Goal: Task Accomplishment & Management: Use online tool/utility

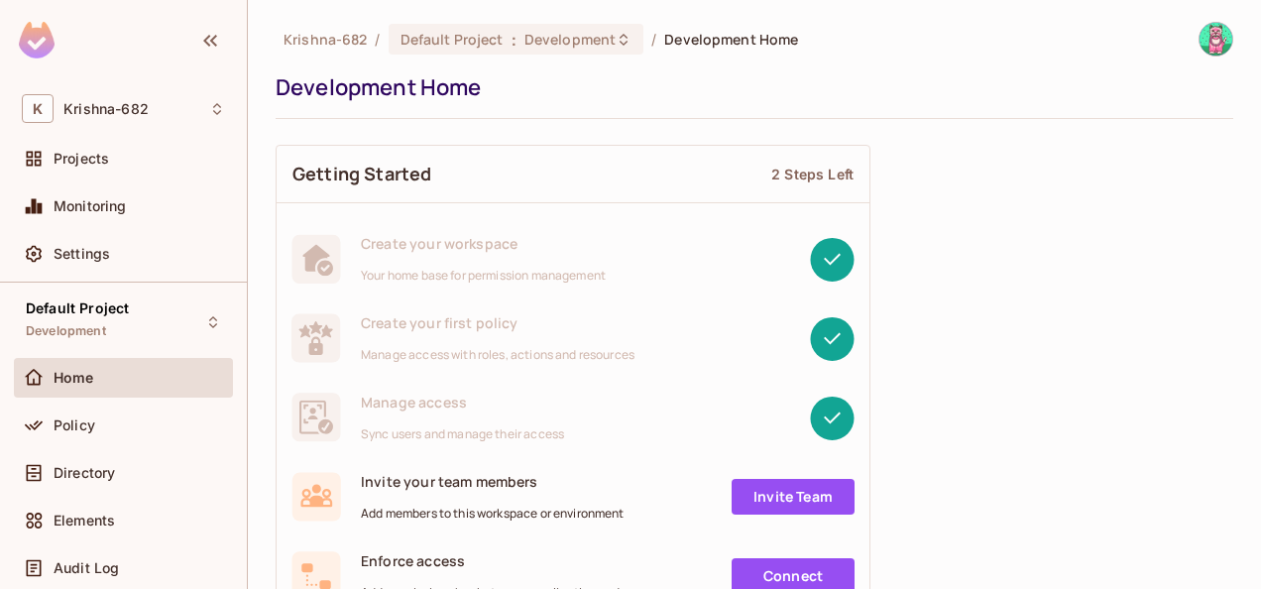
click at [123, 413] on div "Policy" at bounding box center [123, 425] width 203 height 24
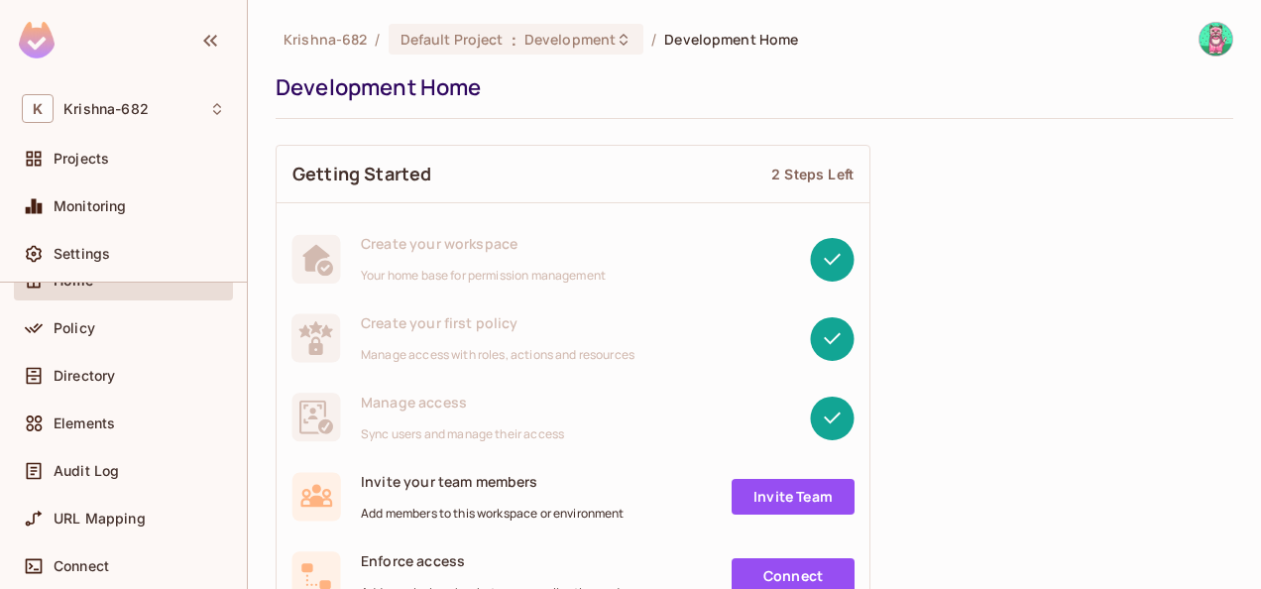
scroll to position [99, 0]
click at [112, 377] on span "Directory" at bounding box center [84, 374] width 61 height 16
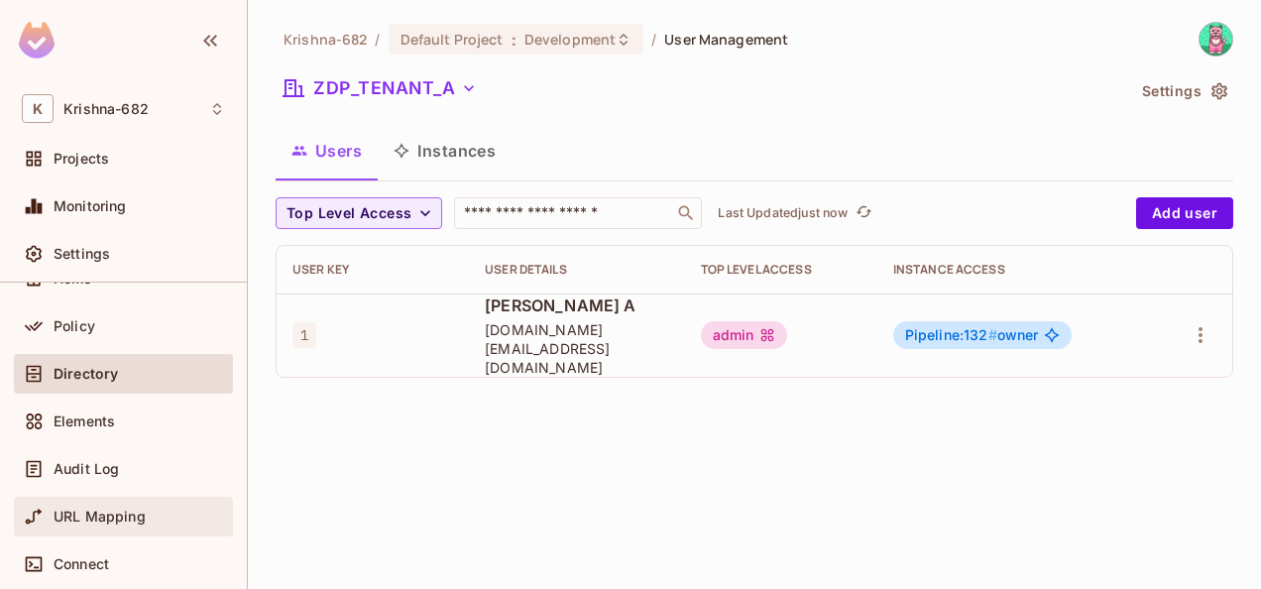
click at [121, 520] on span "URL Mapping" at bounding box center [100, 516] width 92 height 16
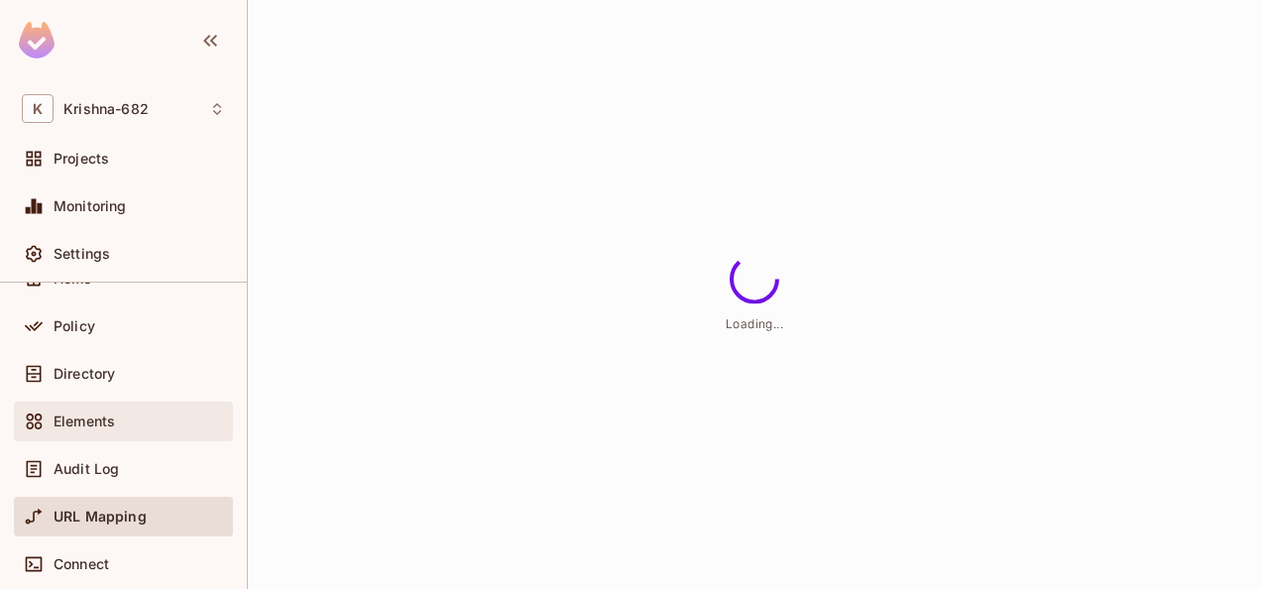
scroll to position [198, 0]
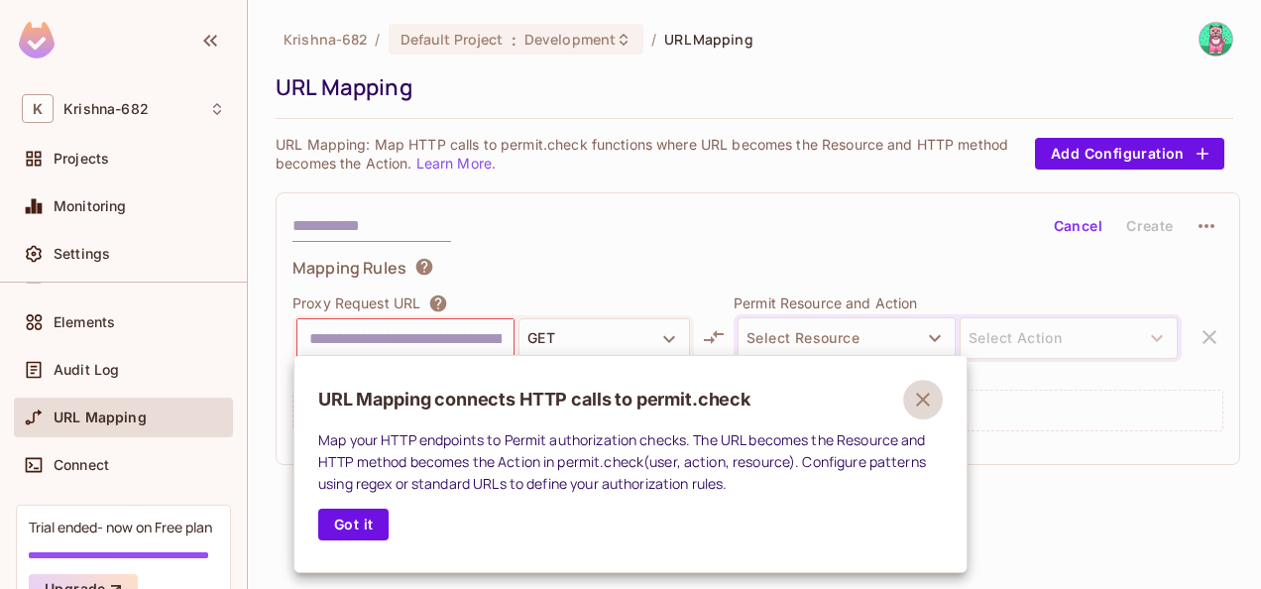
click at [920, 400] on icon "button" at bounding box center [923, 399] width 14 height 14
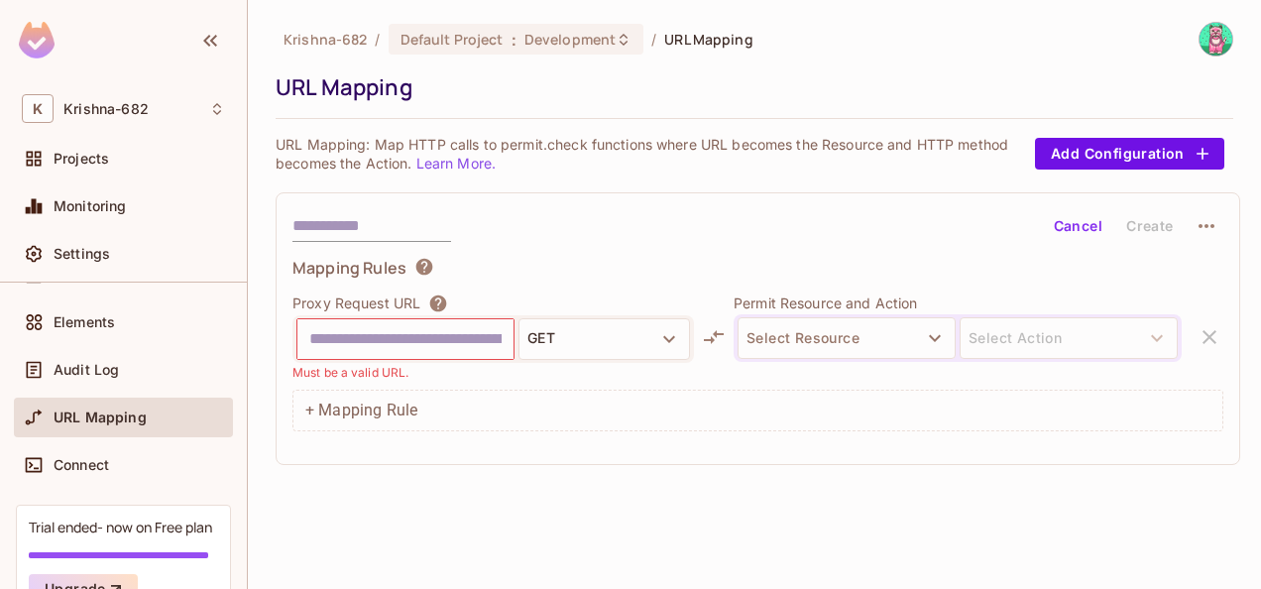
scroll to position [15, 0]
click at [1154, 153] on button "Add Configuration" at bounding box center [1129, 154] width 189 height 32
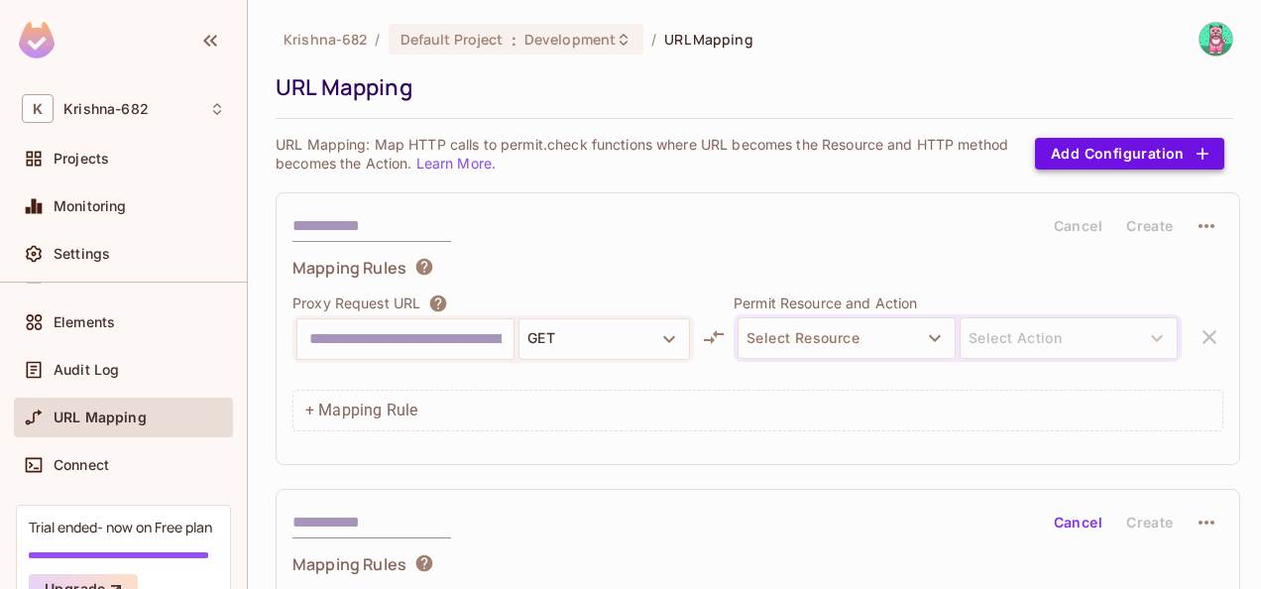
click at [1094, 141] on button "Add Configuration" at bounding box center [1129, 154] width 189 height 32
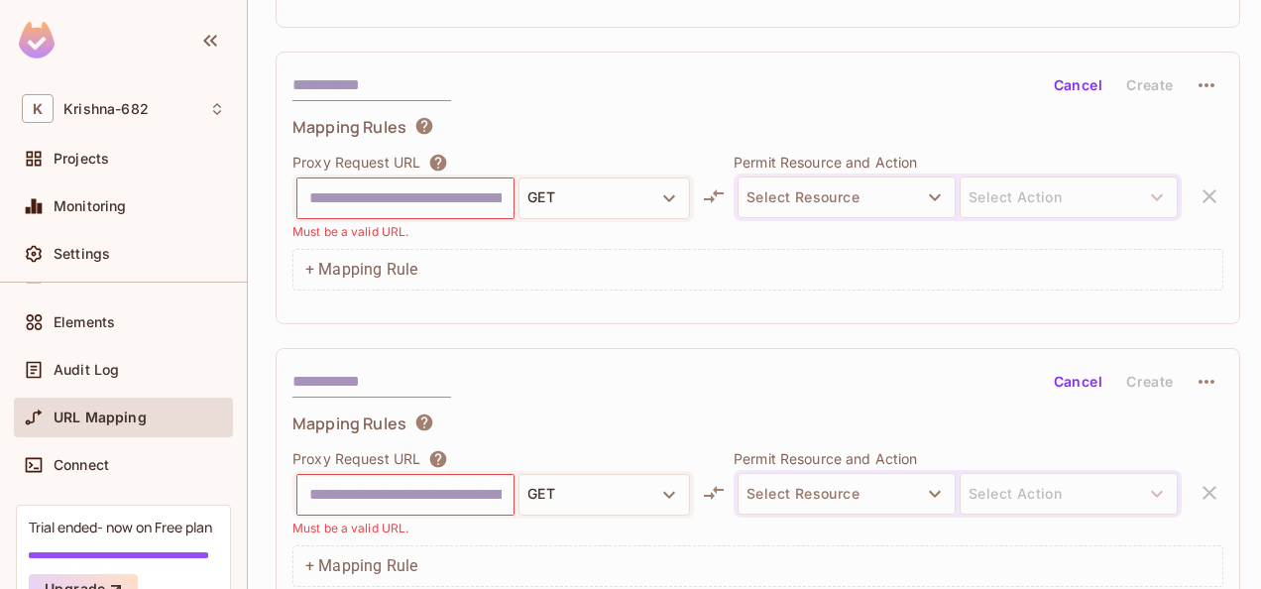
scroll to position [766, 0]
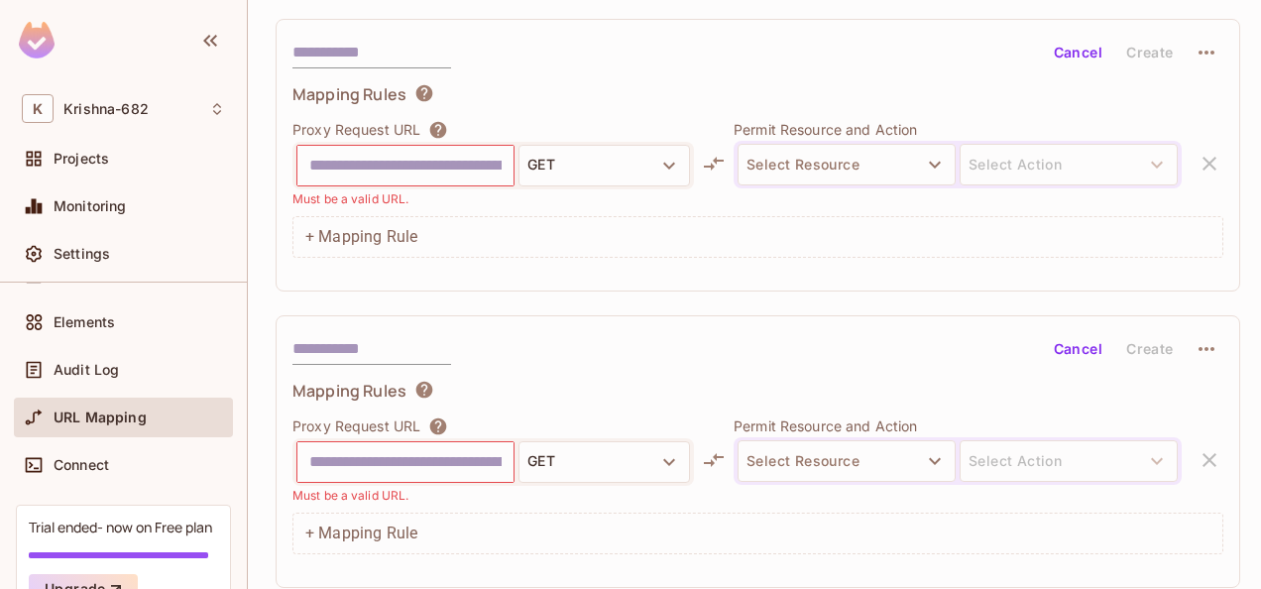
click at [1080, 346] on button "Cancel" at bounding box center [1078, 349] width 64 height 32
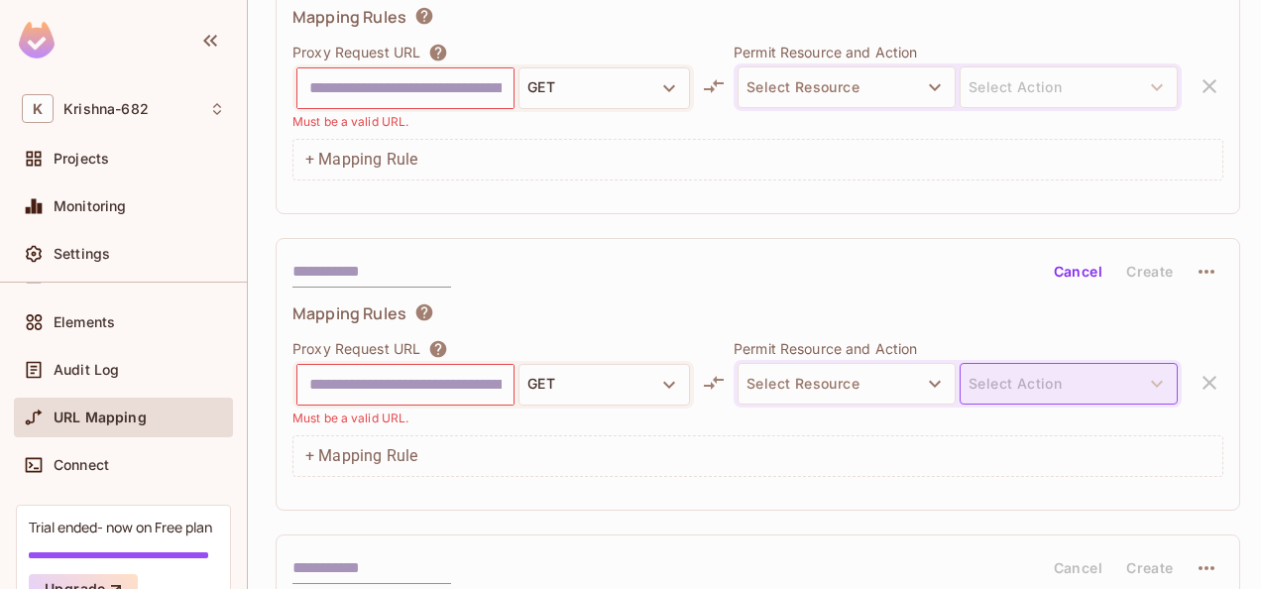
scroll to position [469, 0]
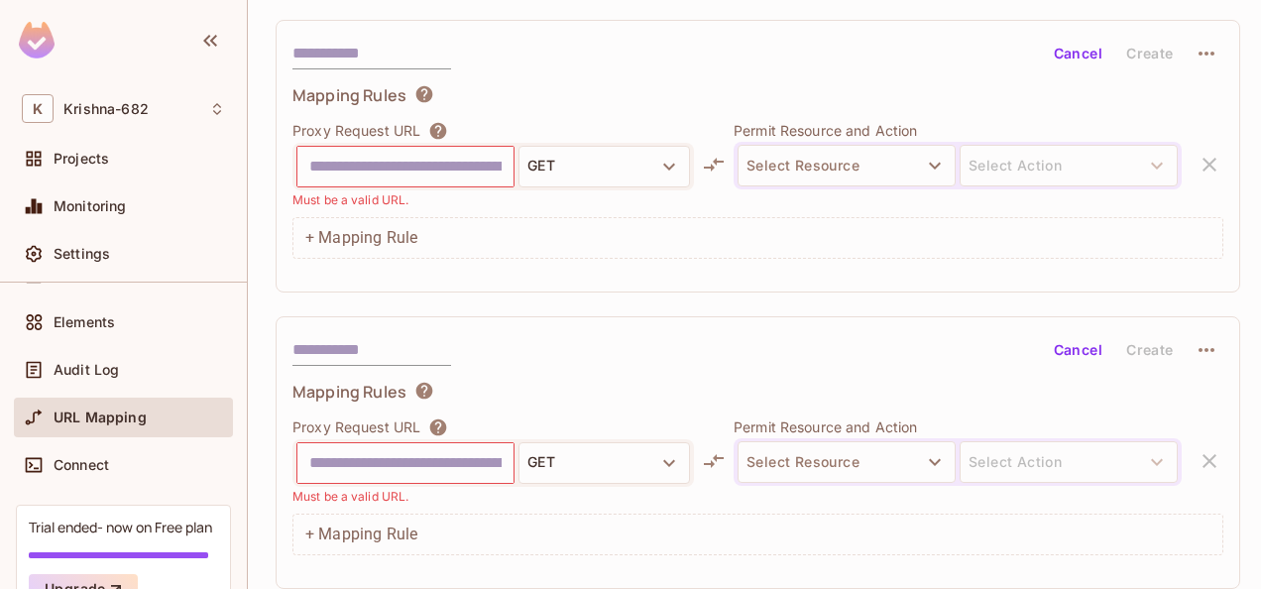
click at [1070, 340] on button "Cancel" at bounding box center [1078, 350] width 64 height 32
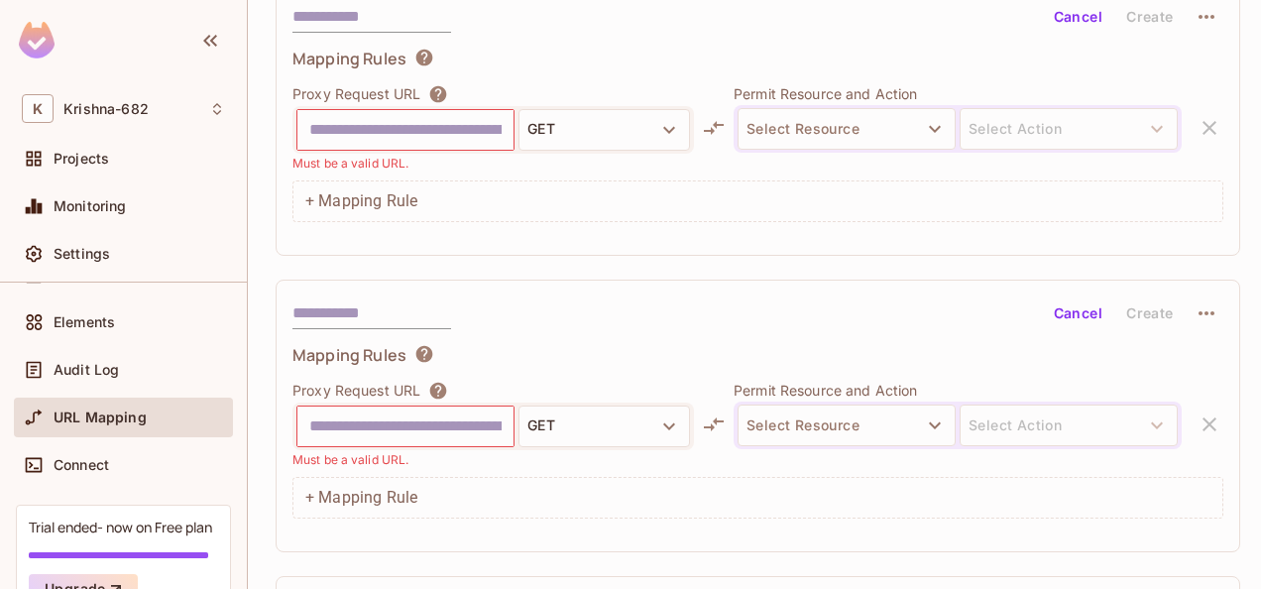
scroll to position [171, 0]
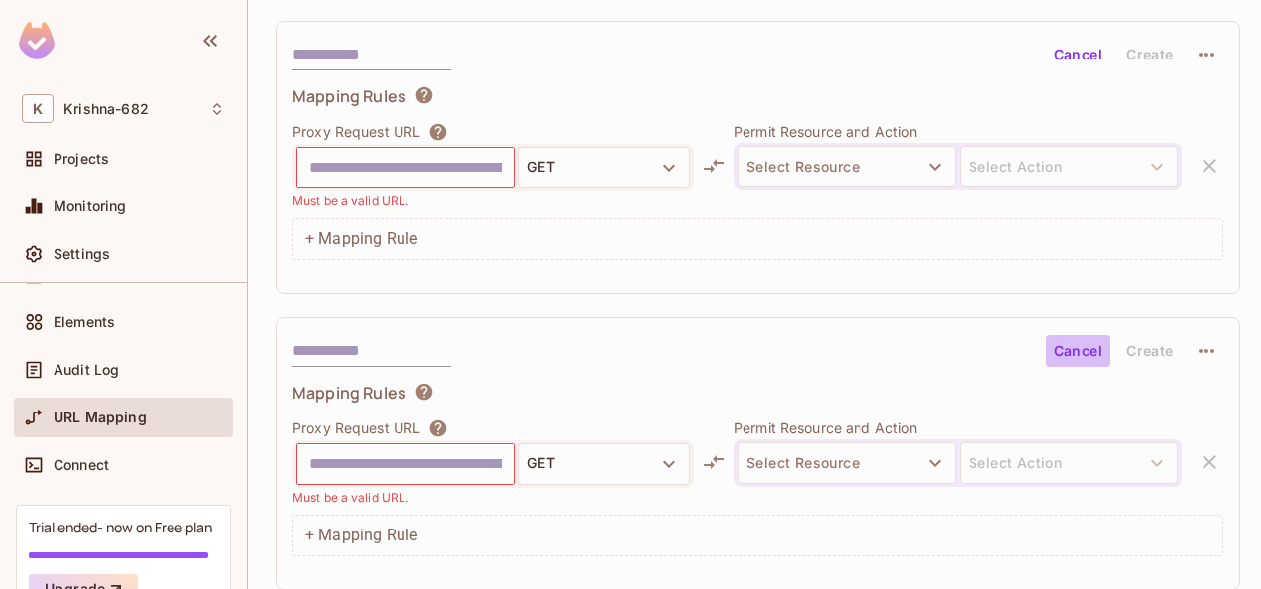
click at [1072, 335] on button "Cancel" at bounding box center [1078, 351] width 64 height 32
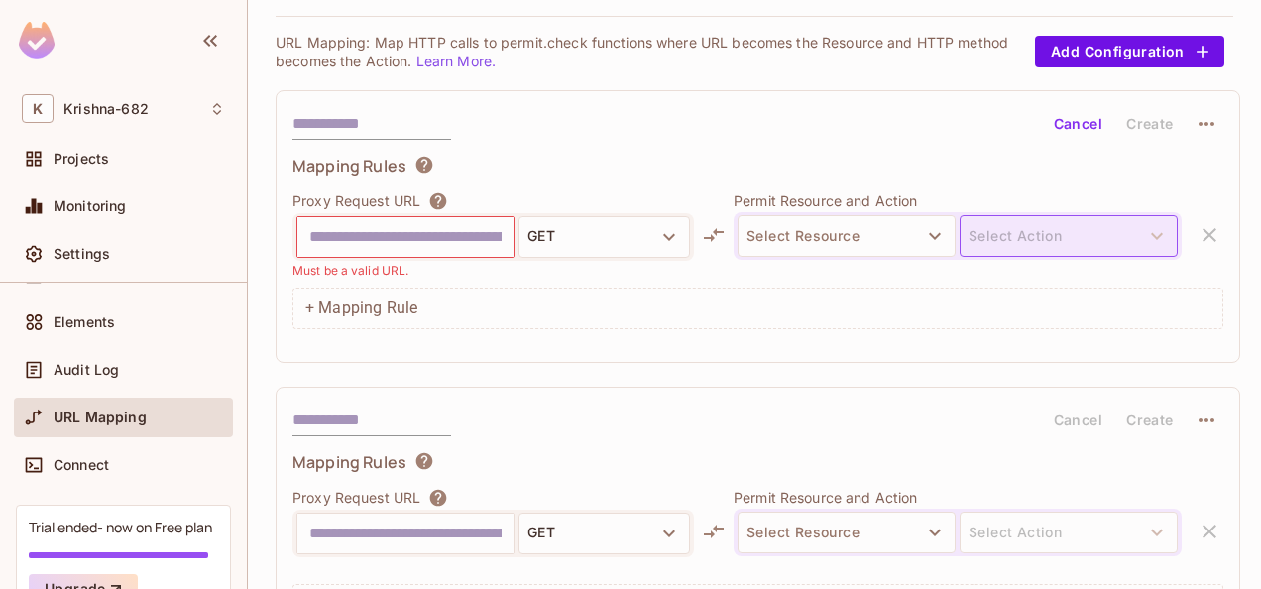
scroll to position [72, 0]
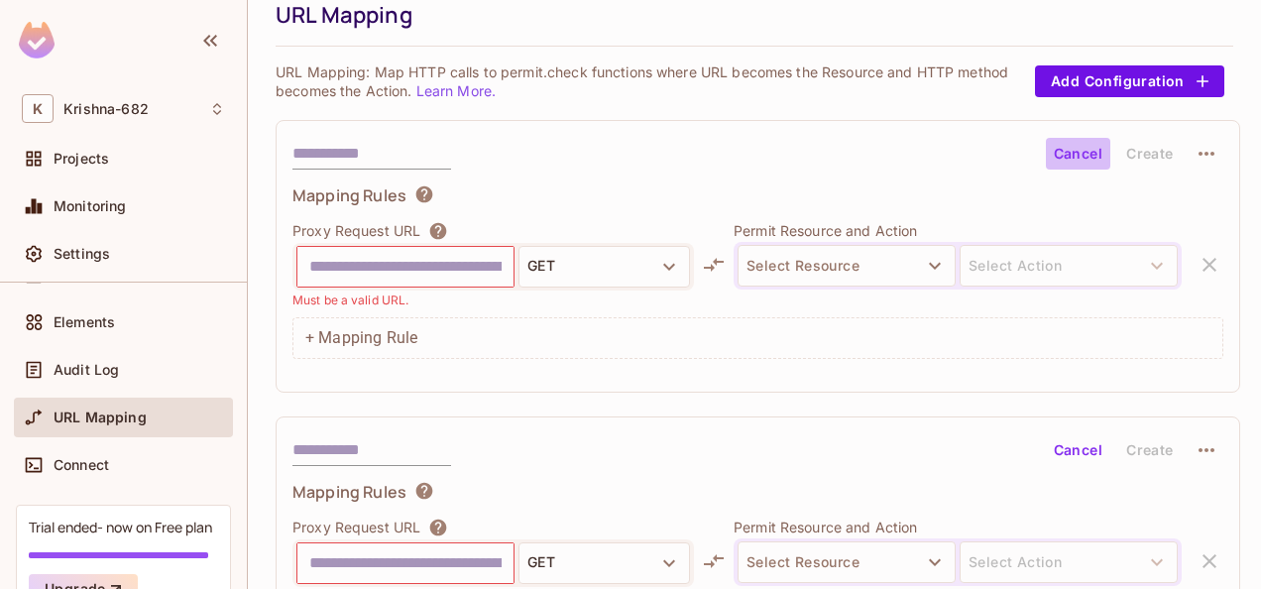
click at [1076, 164] on button "Cancel" at bounding box center [1078, 154] width 64 height 32
click at [1073, 447] on button "Cancel" at bounding box center [1078, 450] width 64 height 32
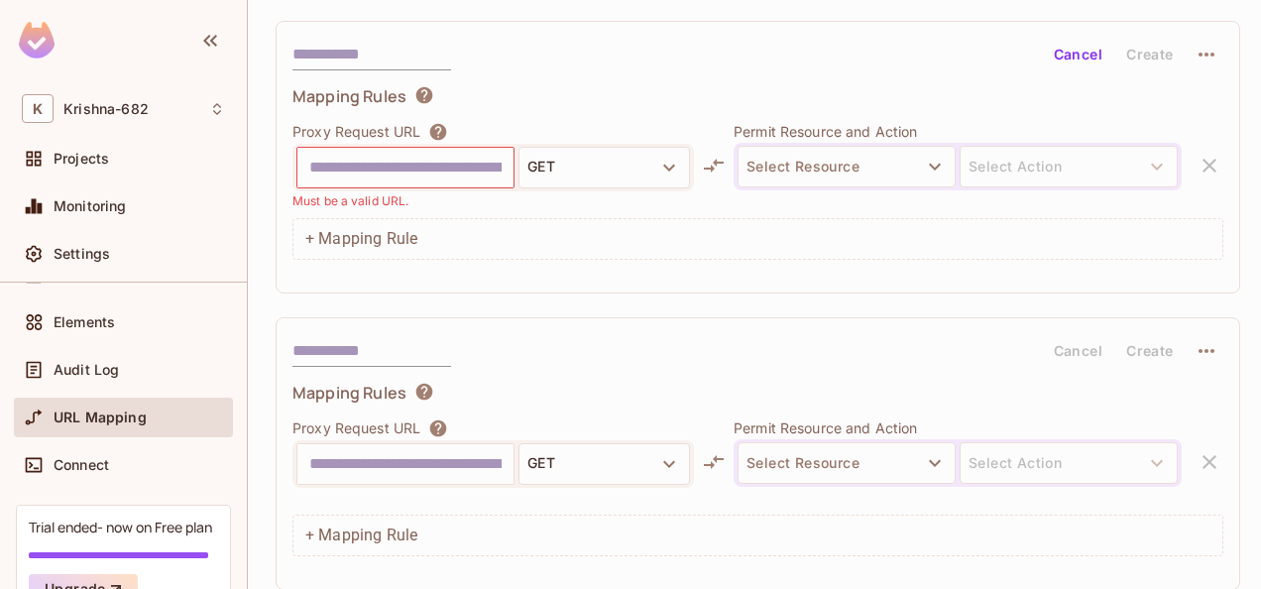
scroll to position [72, 0]
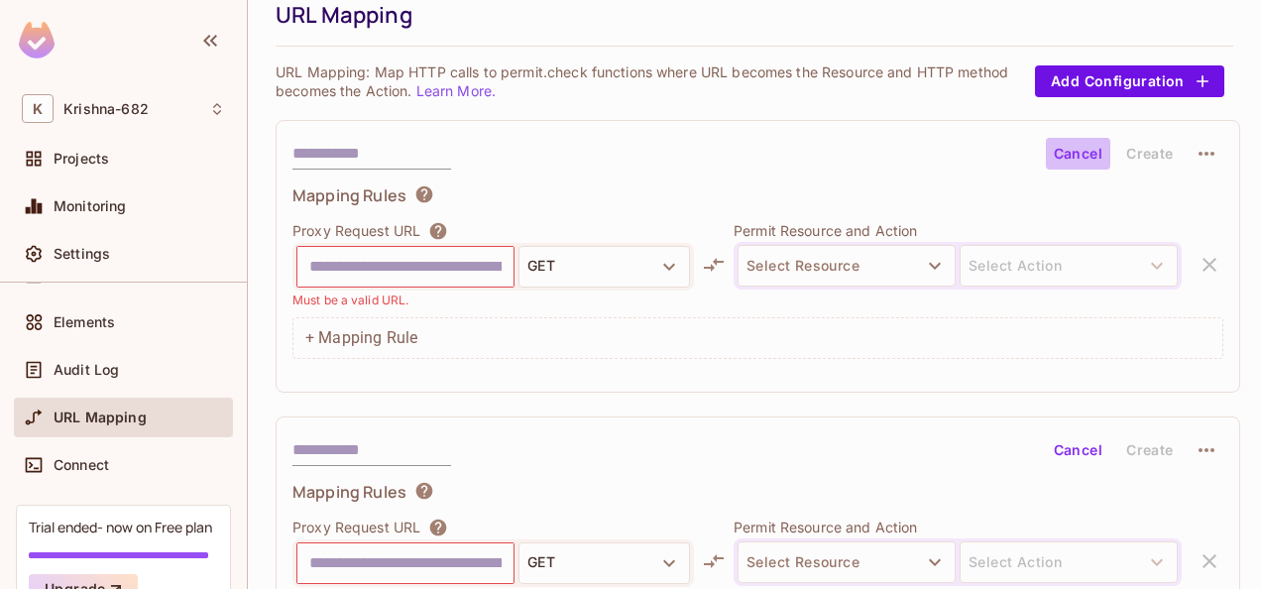
click at [1066, 160] on button "Cancel" at bounding box center [1078, 154] width 64 height 32
click at [1086, 446] on button "Cancel" at bounding box center [1078, 450] width 64 height 32
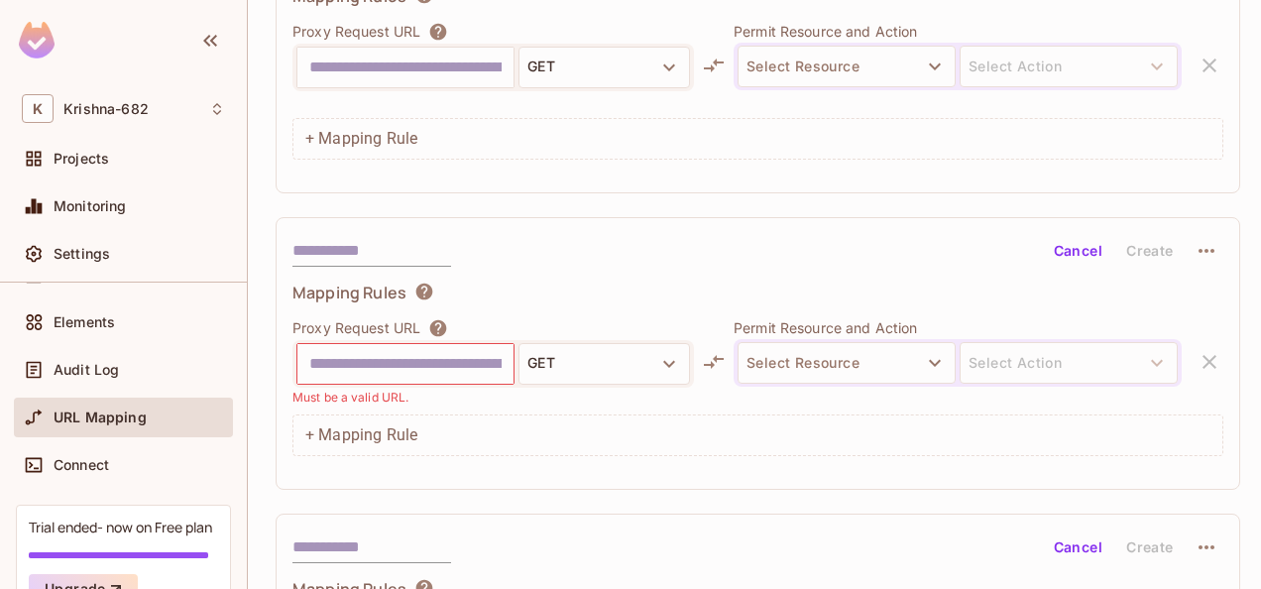
scroll to position [766, 0]
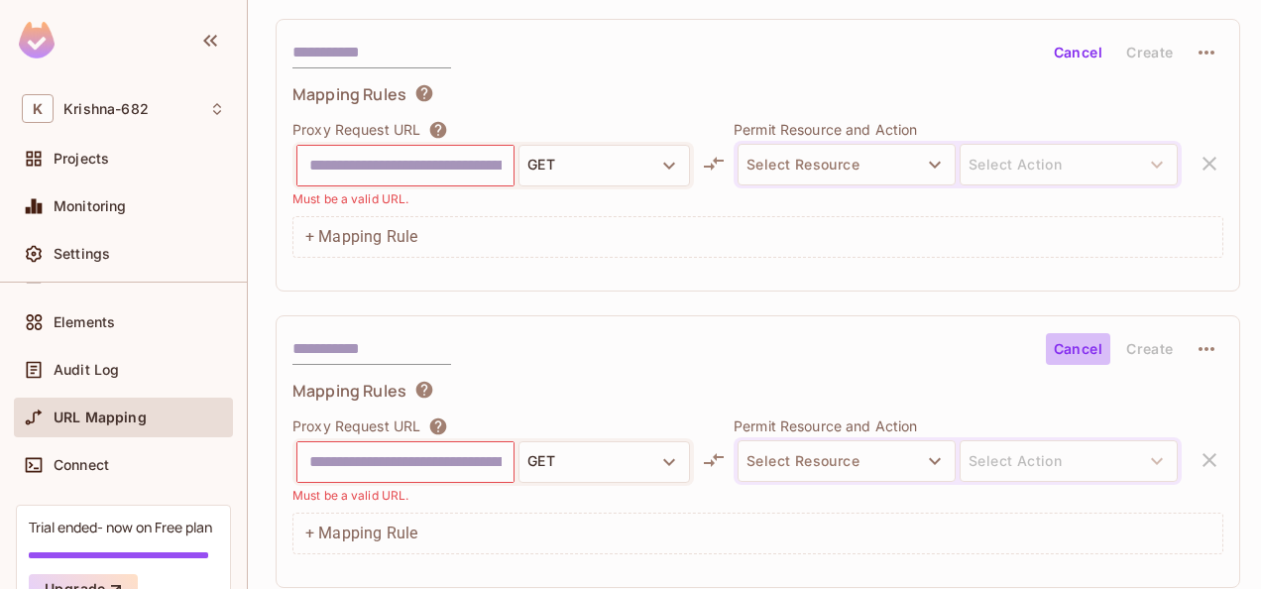
click at [1086, 333] on button "Cancel" at bounding box center [1078, 349] width 64 height 32
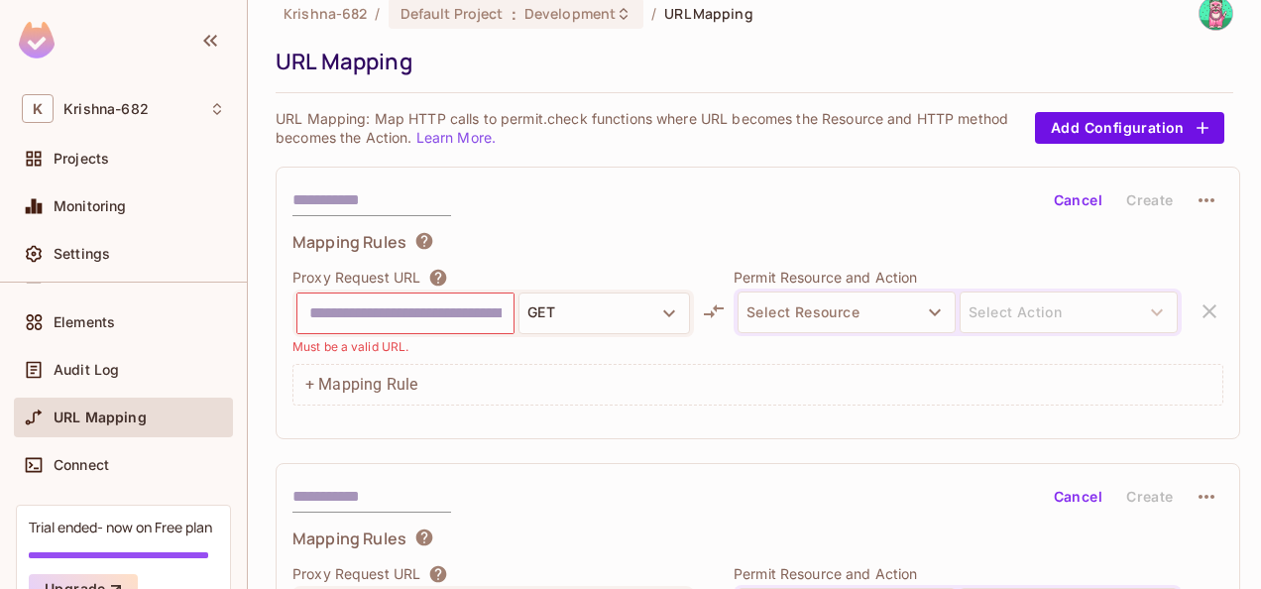
scroll to position [0, 0]
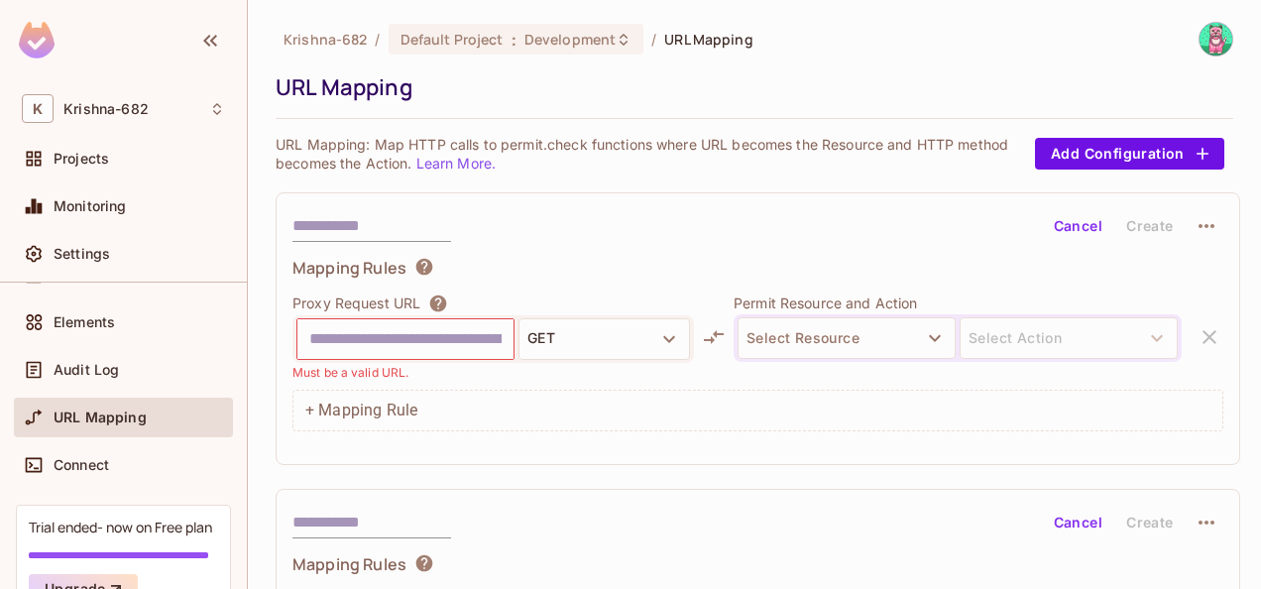
click at [1076, 228] on button "Cancel" at bounding box center [1078, 226] width 64 height 32
click at [1082, 232] on button "Cancel" at bounding box center [1078, 226] width 64 height 32
click at [1081, 511] on button "Cancel" at bounding box center [1078, 522] width 64 height 32
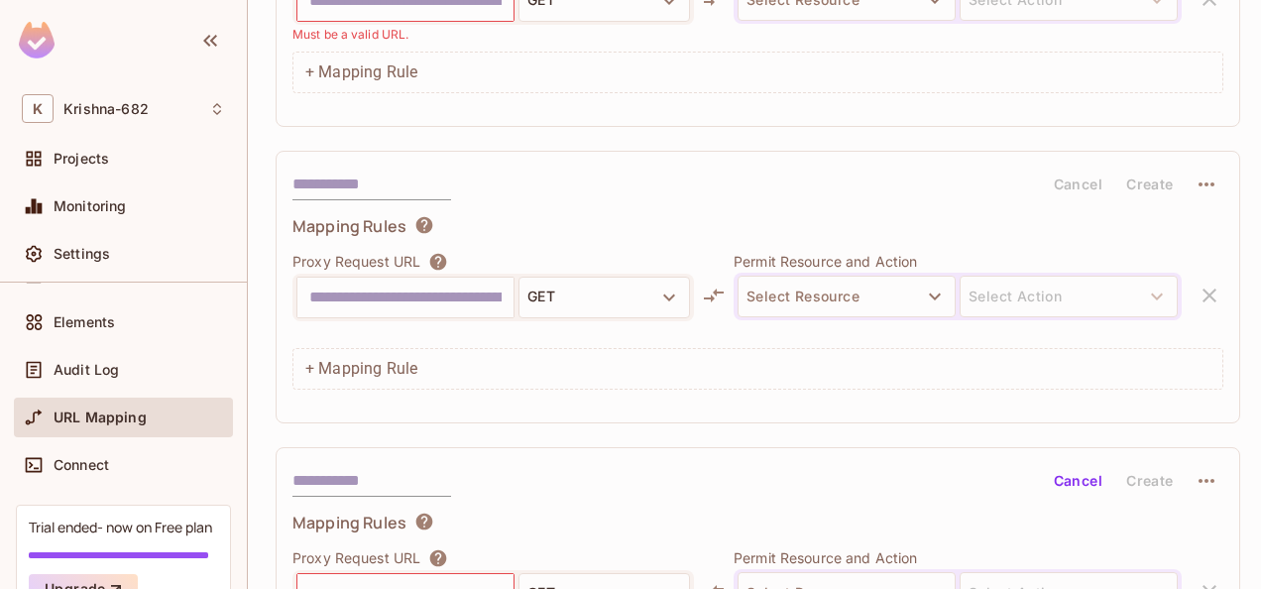
click at [1086, 476] on button "Cancel" at bounding box center [1078, 481] width 64 height 32
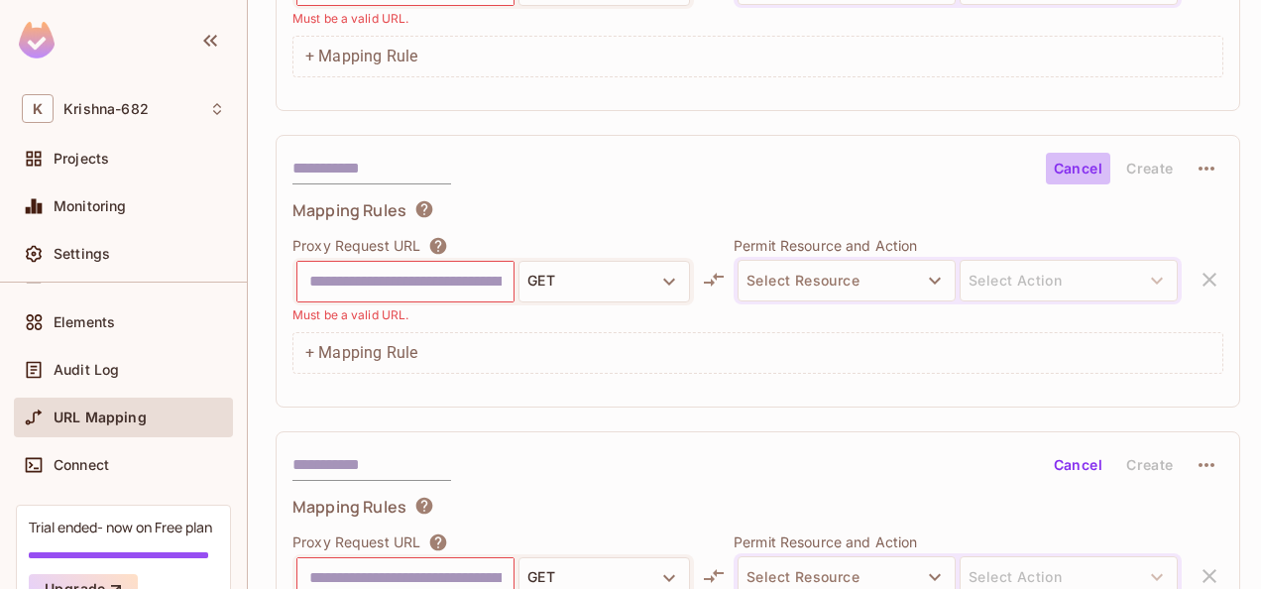
click at [1086, 163] on button "Cancel" at bounding box center [1078, 169] width 64 height 32
click at [1074, 463] on button "Cancel" at bounding box center [1078, 465] width 64 height 32
drag, startPoint x: 1071, startPoint y: 164, endPoint x: 1070, endPoint y: 174, distance: 10.9
click at [1071, 168] on button "Cancel" at bounding box center [1078, 169] width 64 height 32
click at [1075, 461] on button "Cancel" at bounding box center [1078, 465] width 64 height 32
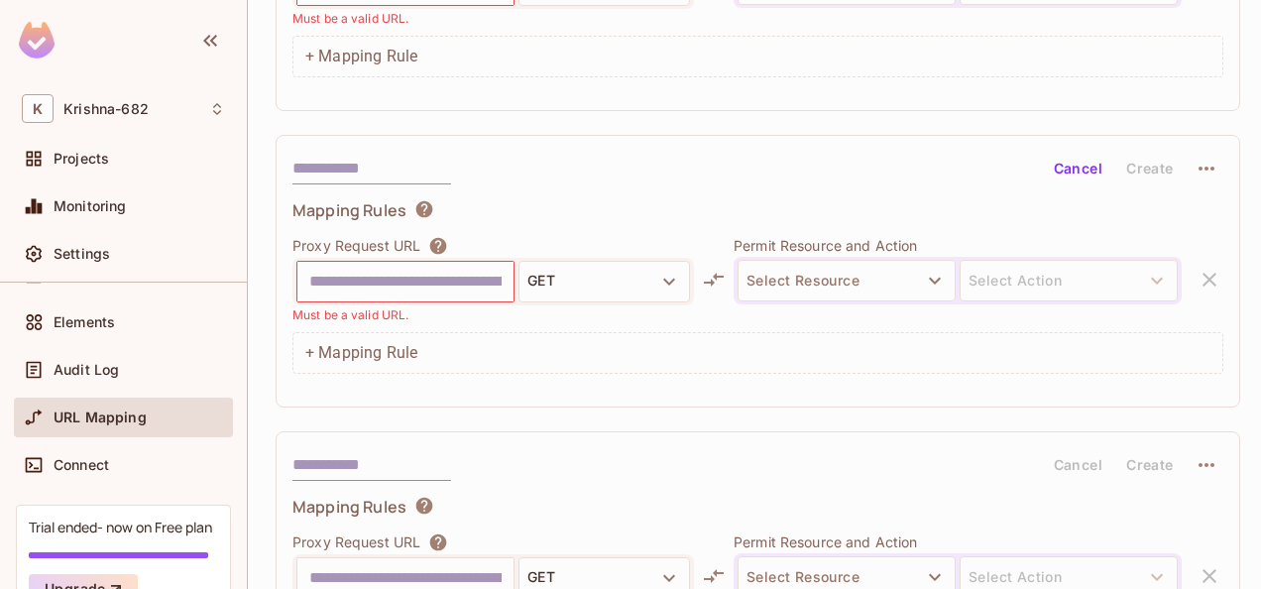
click at [1083, 158] on button "Cancel" at bounding box center [1078, 169] width 64 height 32
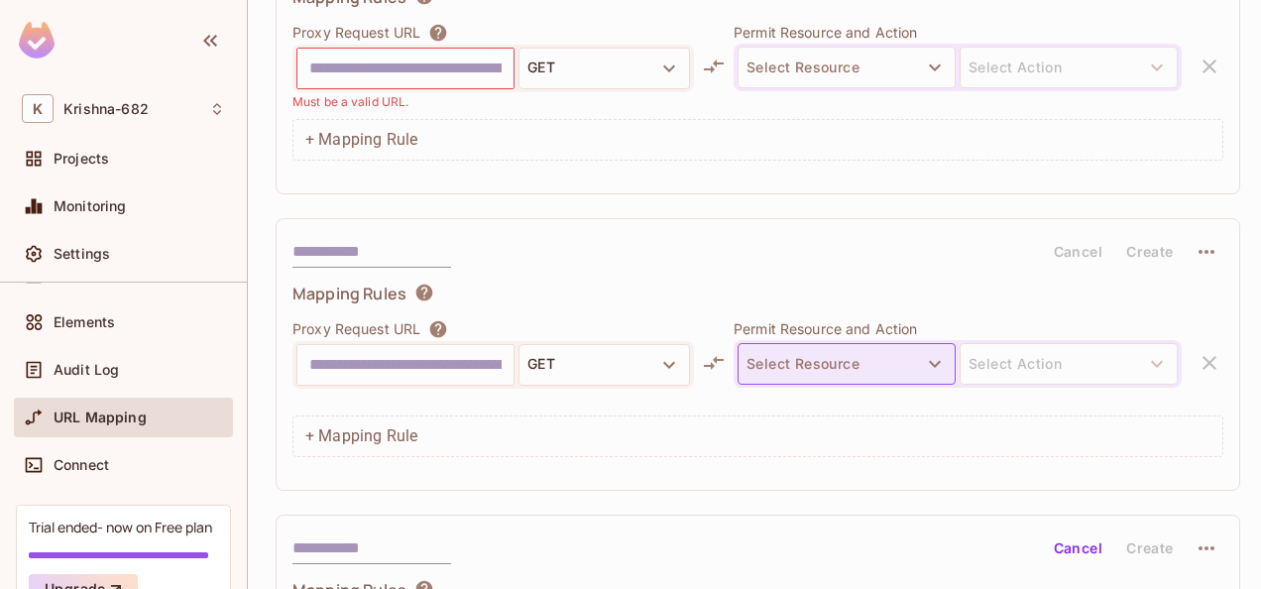
scroll to position [0, 0]
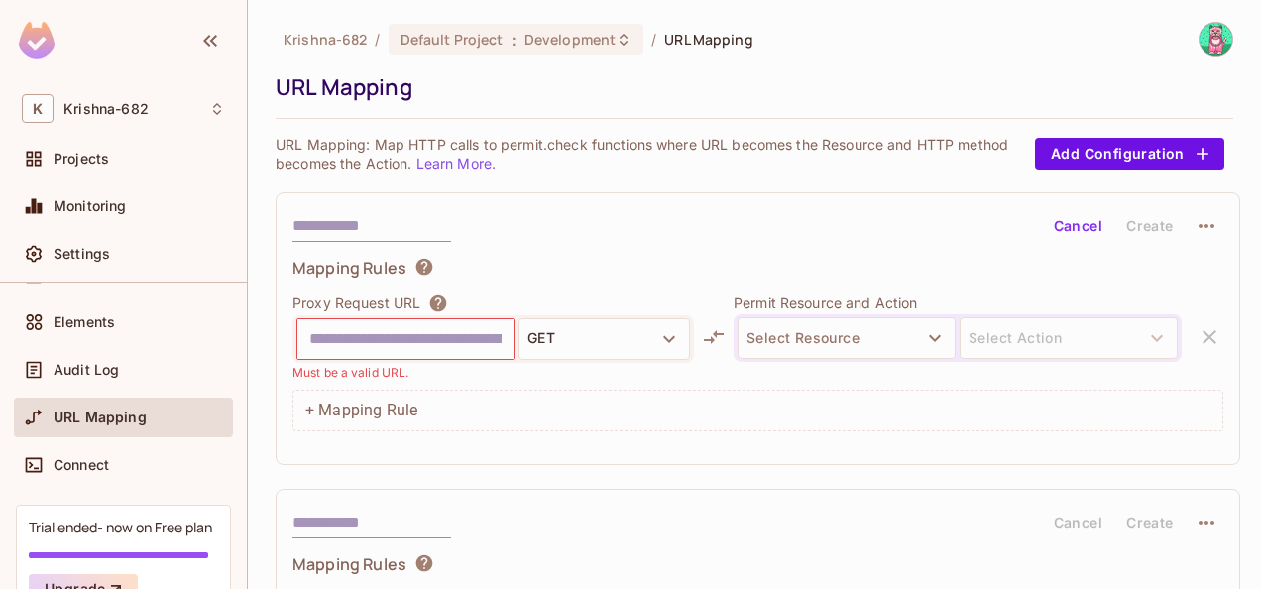
click at [1091, 228] on button "Cancel" at bounding box center [1078, 226] width 64 height 32
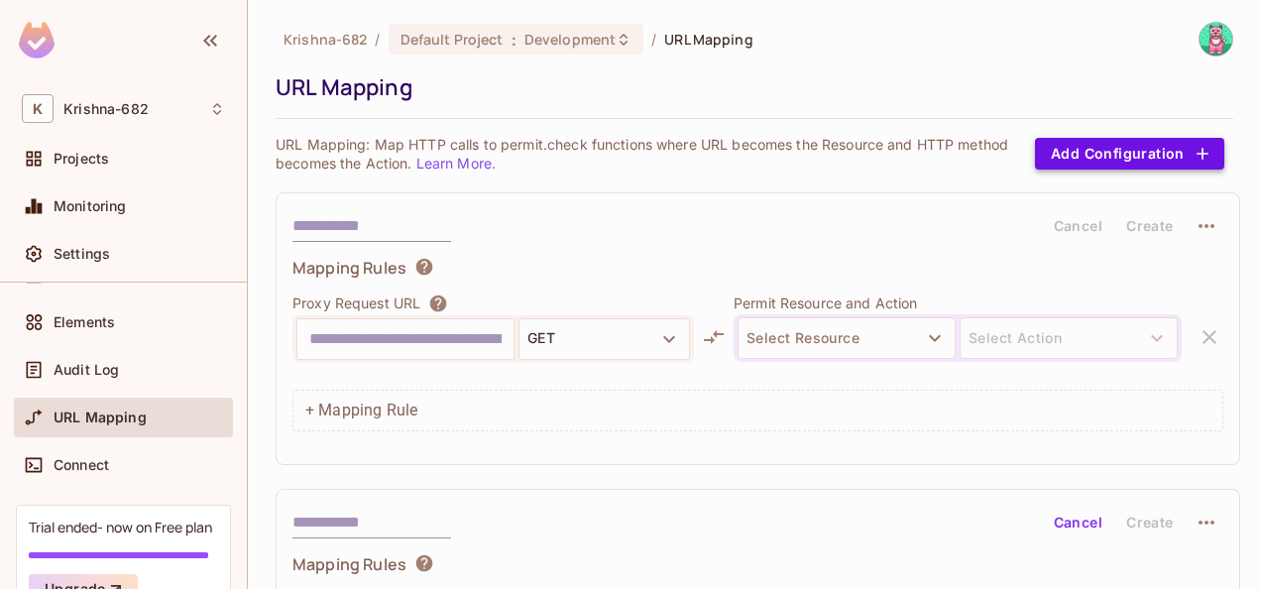
click at [1124, 147] on button "Add Configuration" at bounding box center [1129, 154] width 189 height 32
click at [1126, 151] on button "Add Configuration" at bounding box center [1129, 154] width 189 height 32
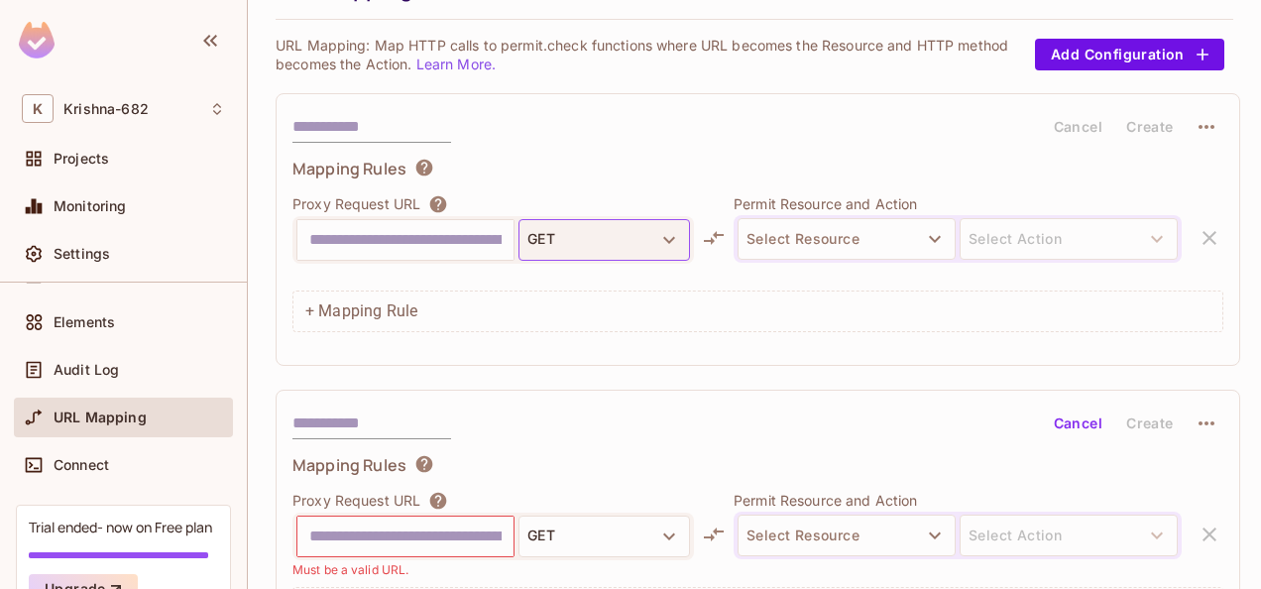
click at [652, 244] on button "GET" at bounding box center [603, 240] width 171 height 42
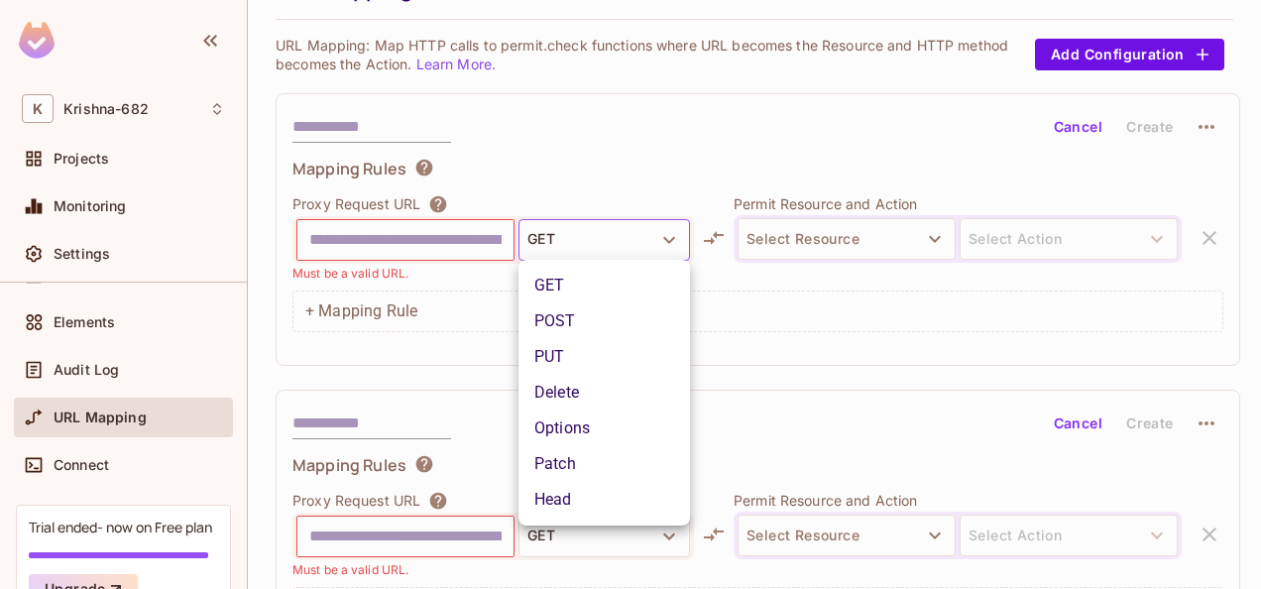
click at [586, 501] on li "Head" at bounding box center [603, 500] width 171 height 36
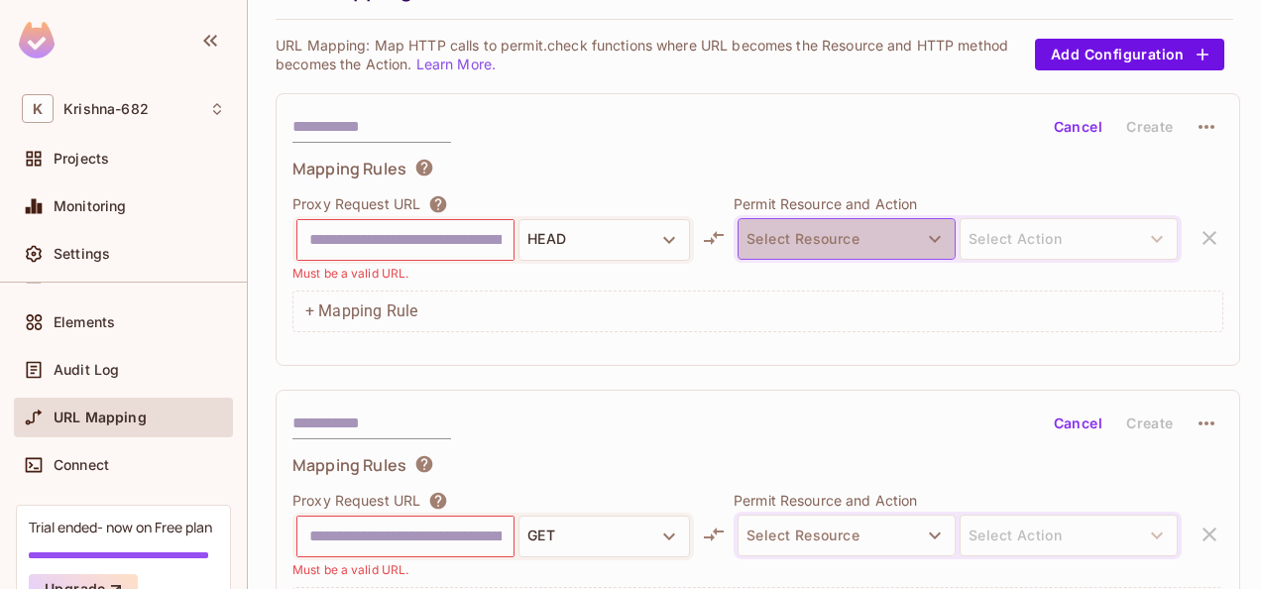
click at [852, 244] on button "Select Resource" at bounding box center [846, 239] width 218 height 42
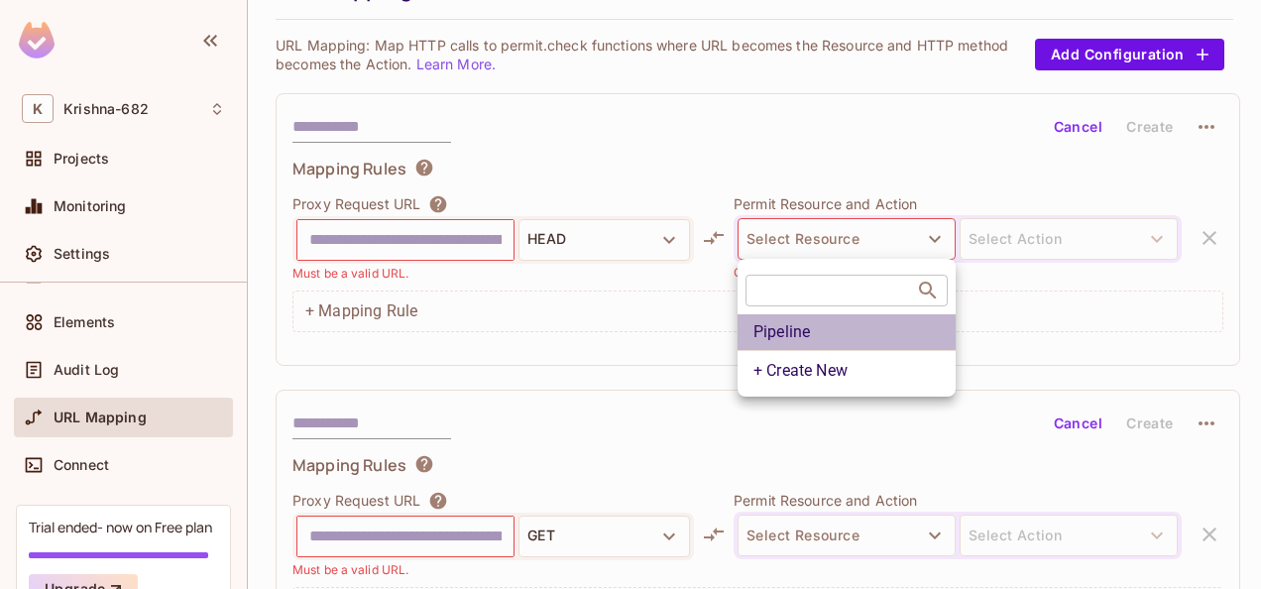
click at [797, 332] on li "Pipeline" at bounding box center [846, 332] width 218 height 36
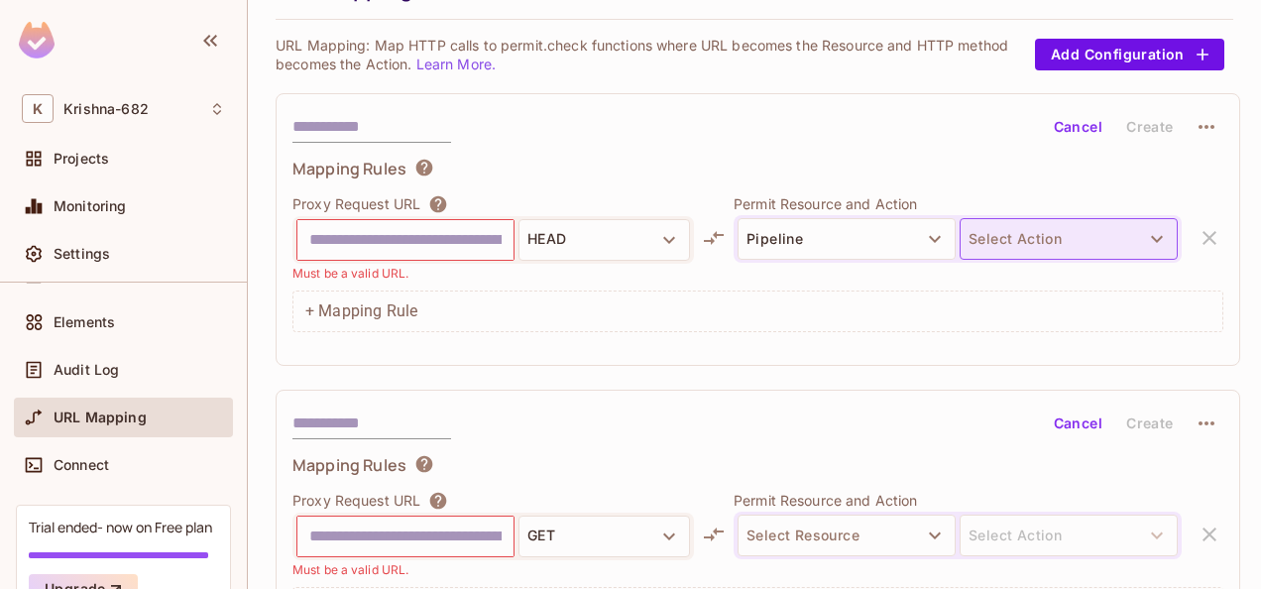
click at [1068, 236] on button "Select Action" at bounding box center [1068, 239] width 218 height 42
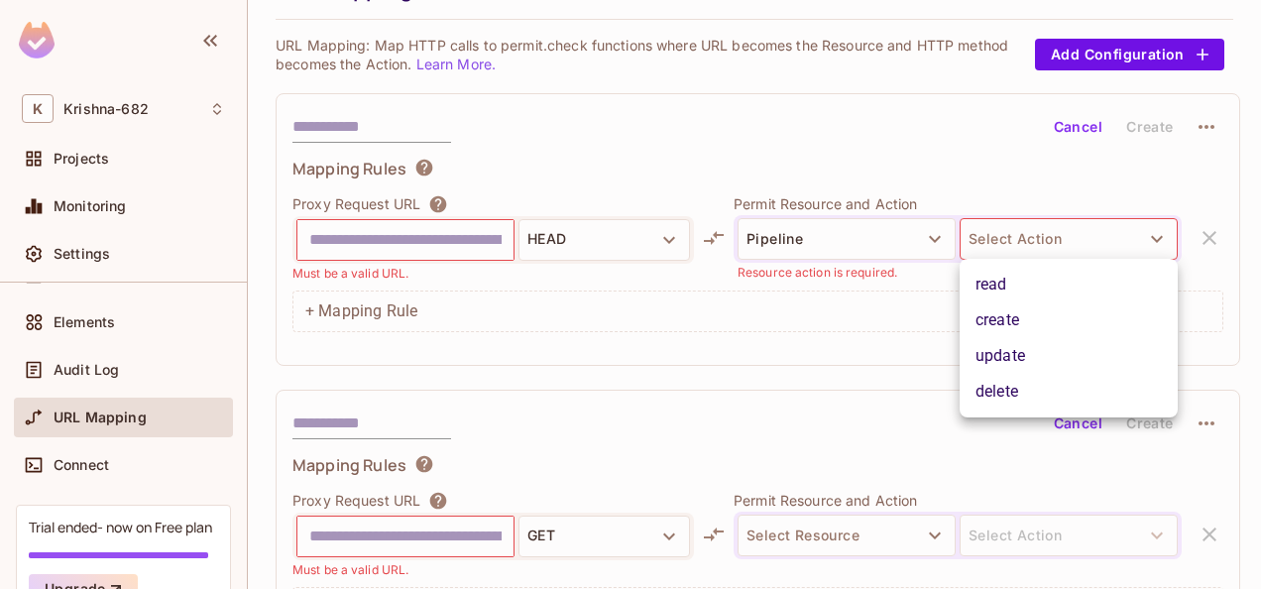
click at [1008, 318] on li "create" at bounding box center [1068, 320] width 218 height 36
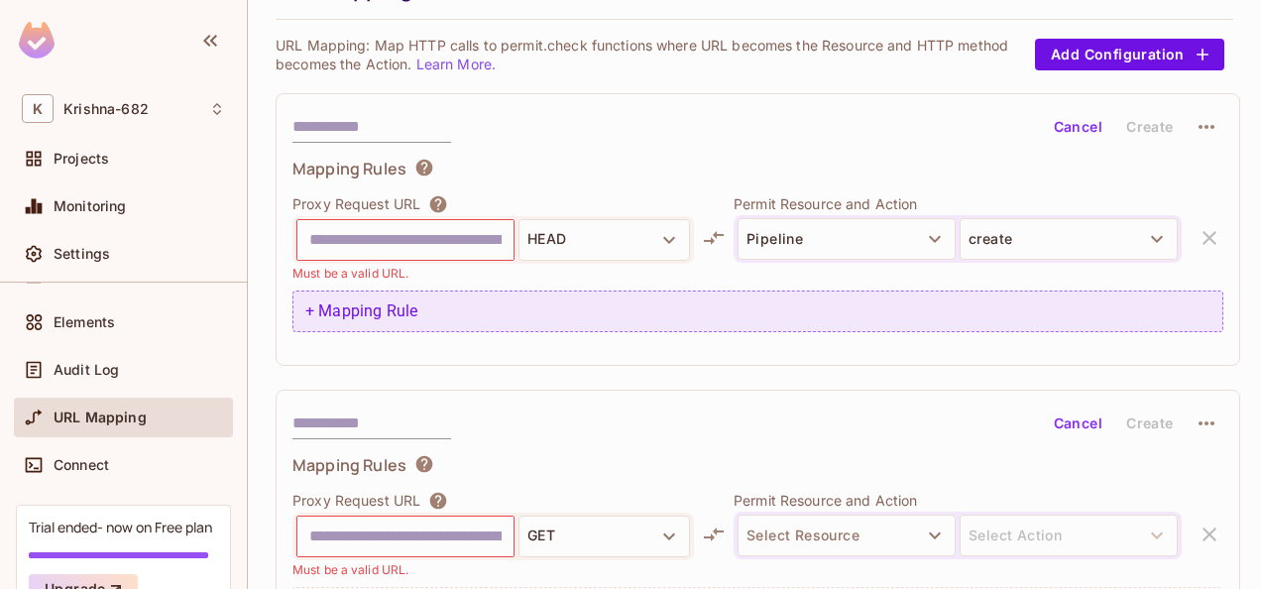
click at [815, 290] on div "+ Mapping Rule" at bounding box center [757, 311] width 931 height 42
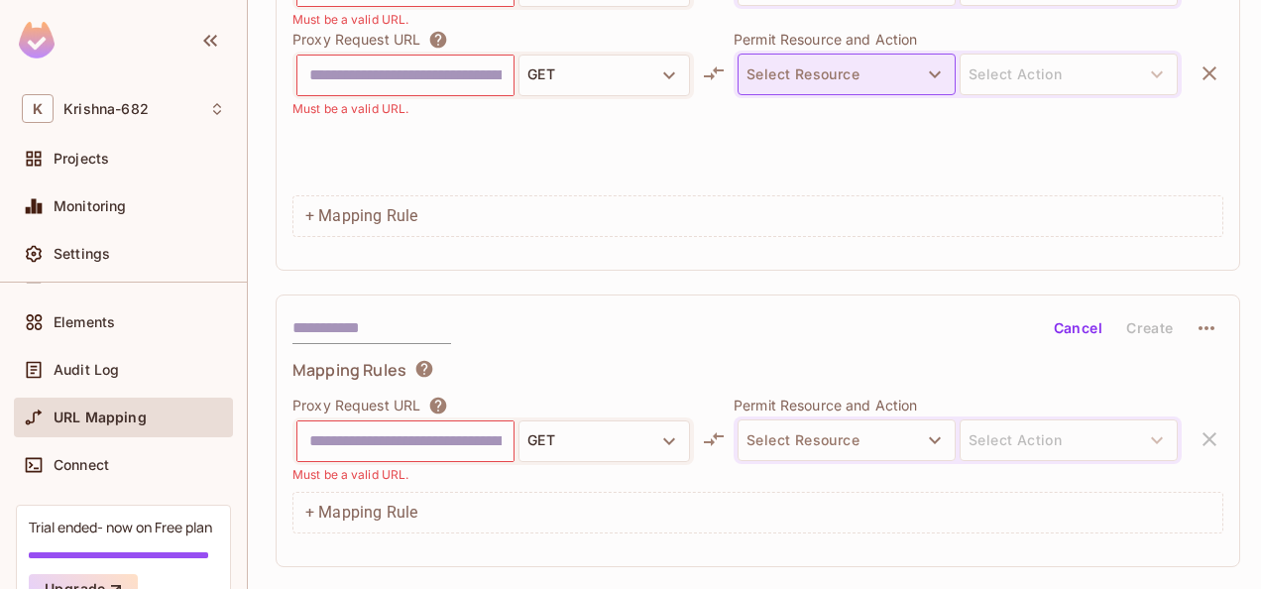
scroll to position [396, 0]
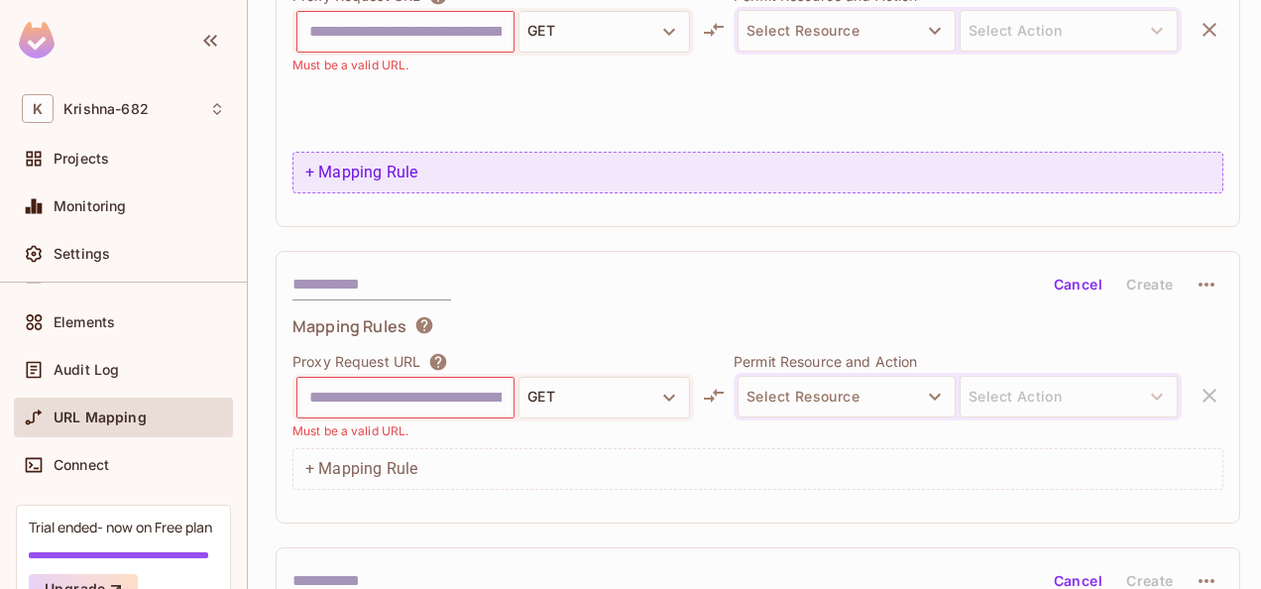
click at [473, 179] on div "+ Mapping Rule" at bounding box center [757, 173] width 931 height 42
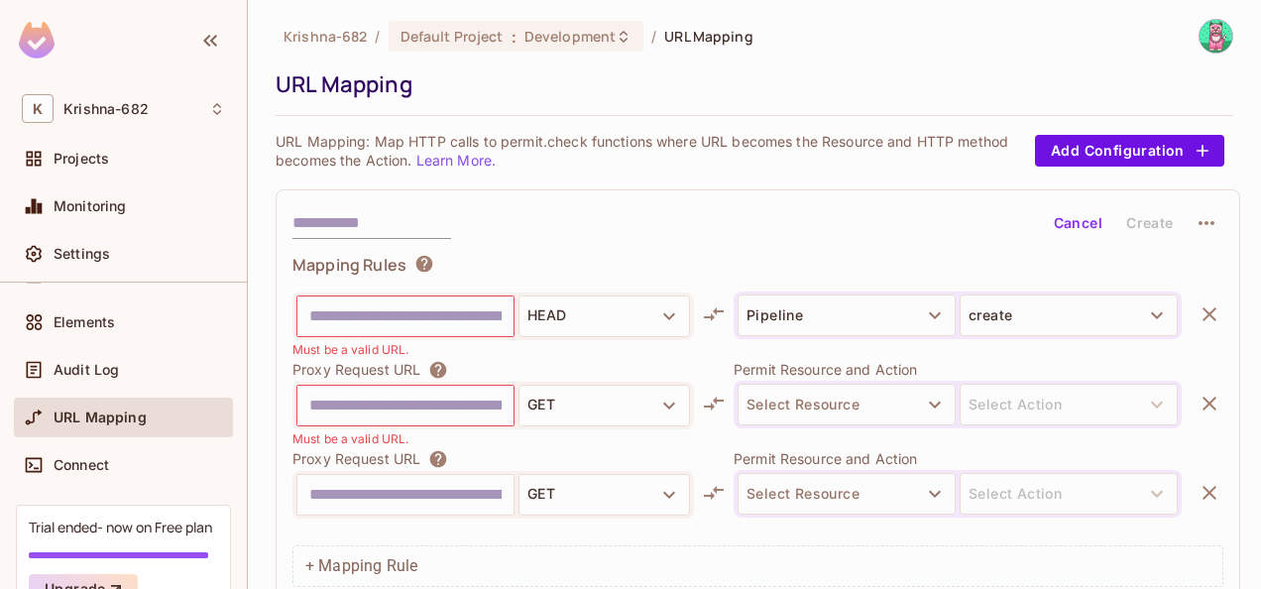
scroll to position [0, 0]
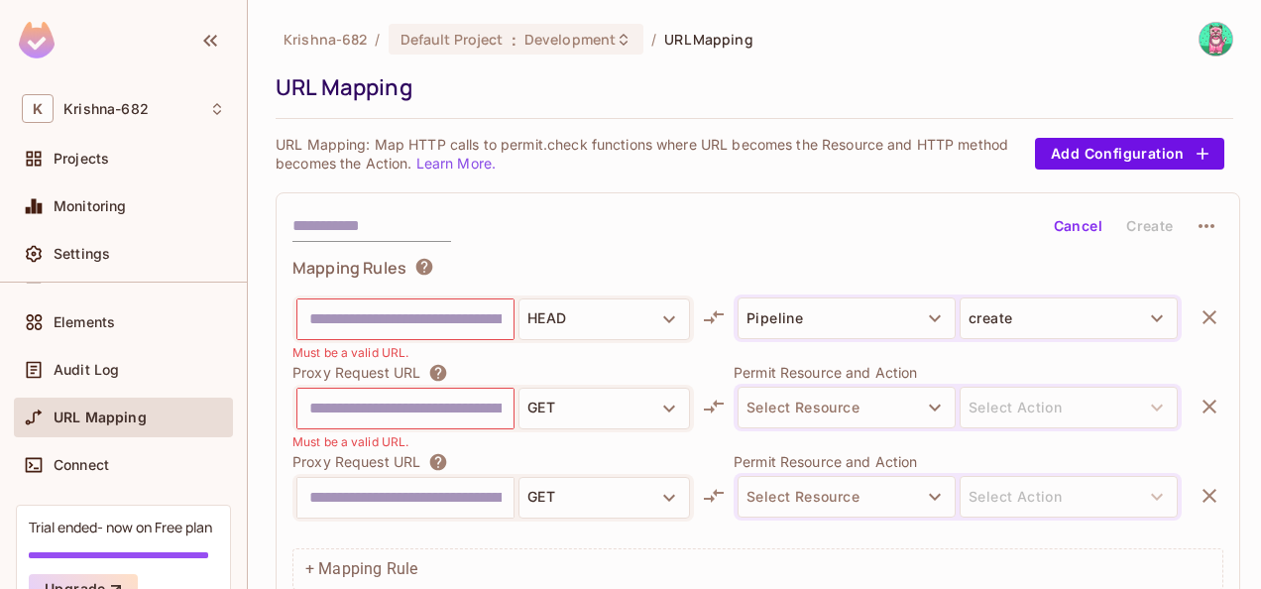
click at [443, 166] on link "Learn More." at bounding box center [455, 163] width 79 height 17
